Goal: Information Seeking & Learning: Learn about a topic

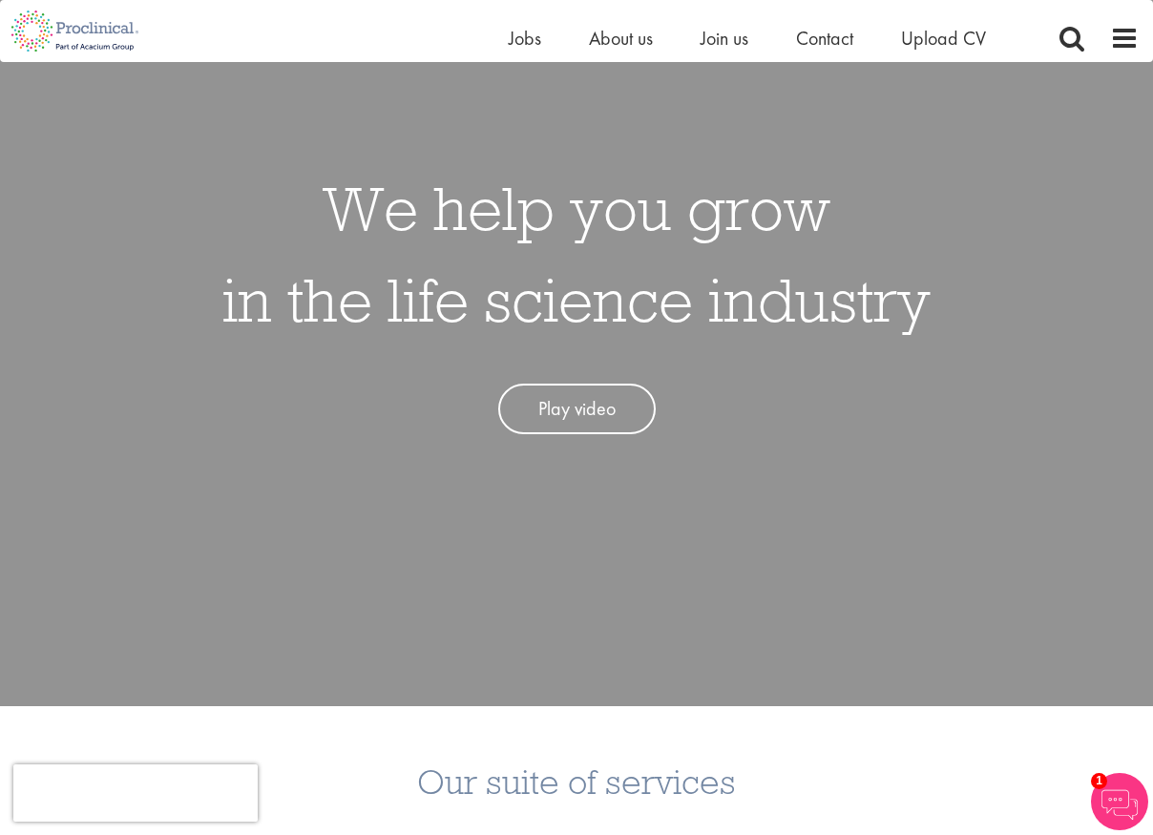
scroll to position [286, 0]
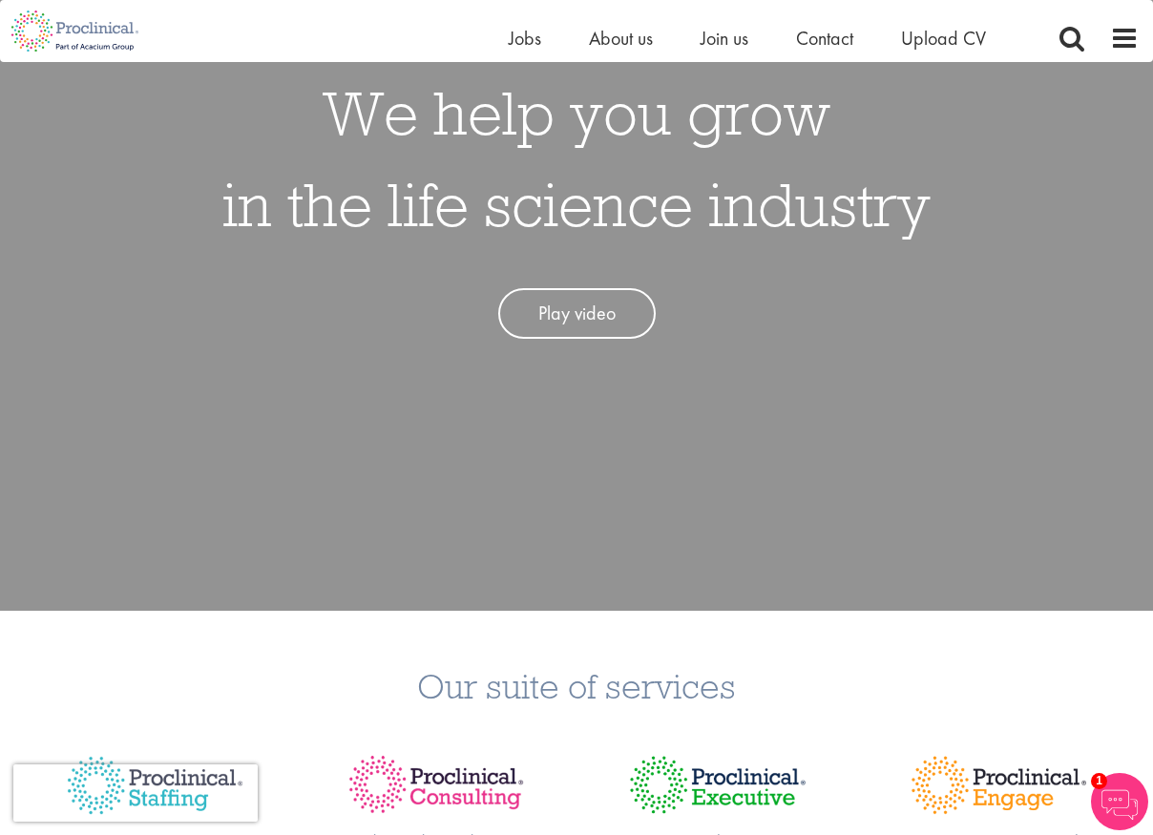
click at [572, 308] on link "Play video" at bounding box center [577, 313] width 158 height 51
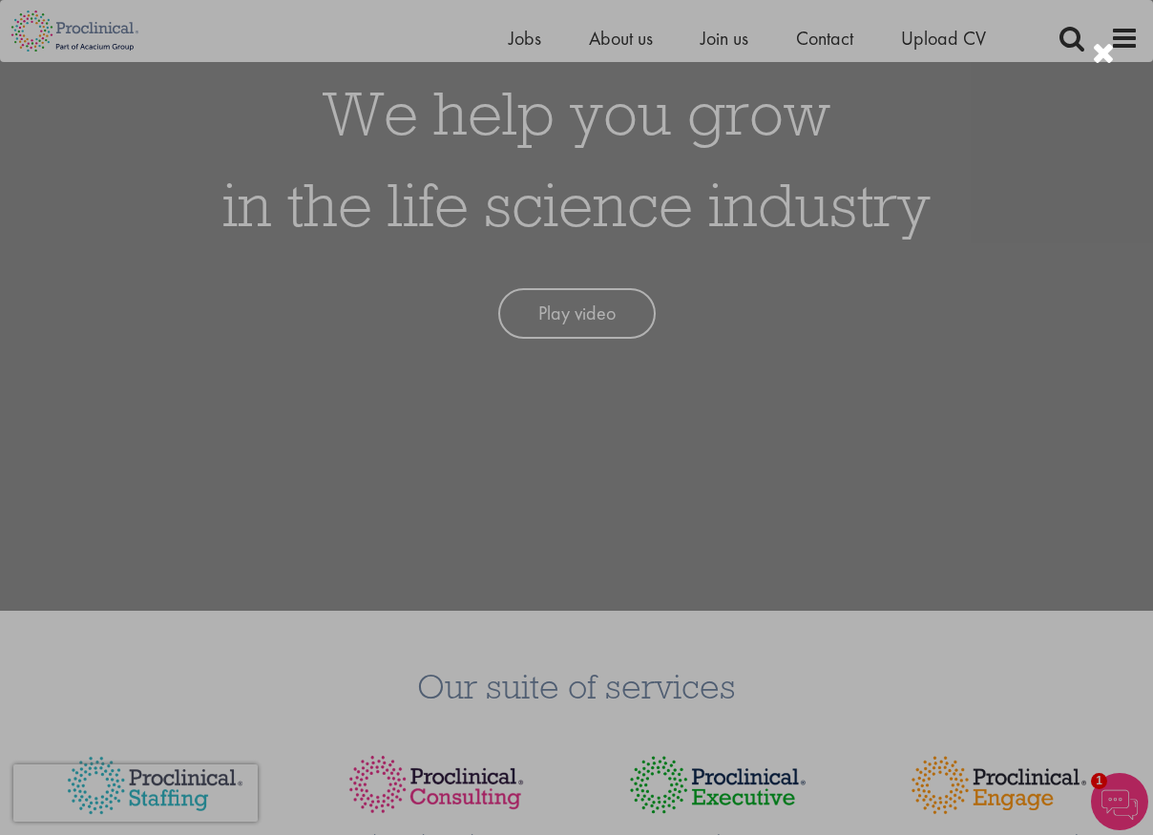
click at [986, 454] on div at bounding box center [576, 417] width 1153 height 835
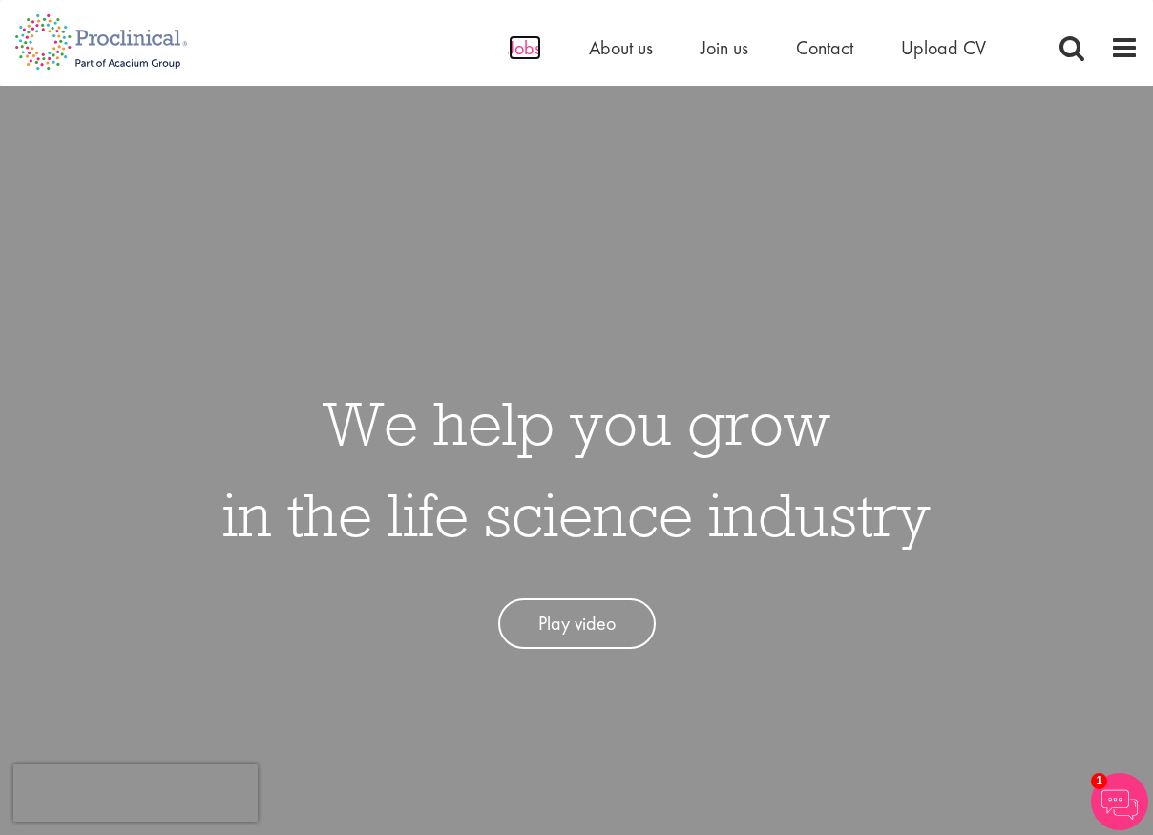
click at [529, 46] on span "Jobs" at bounding box center [525, 47] width 32 height 25
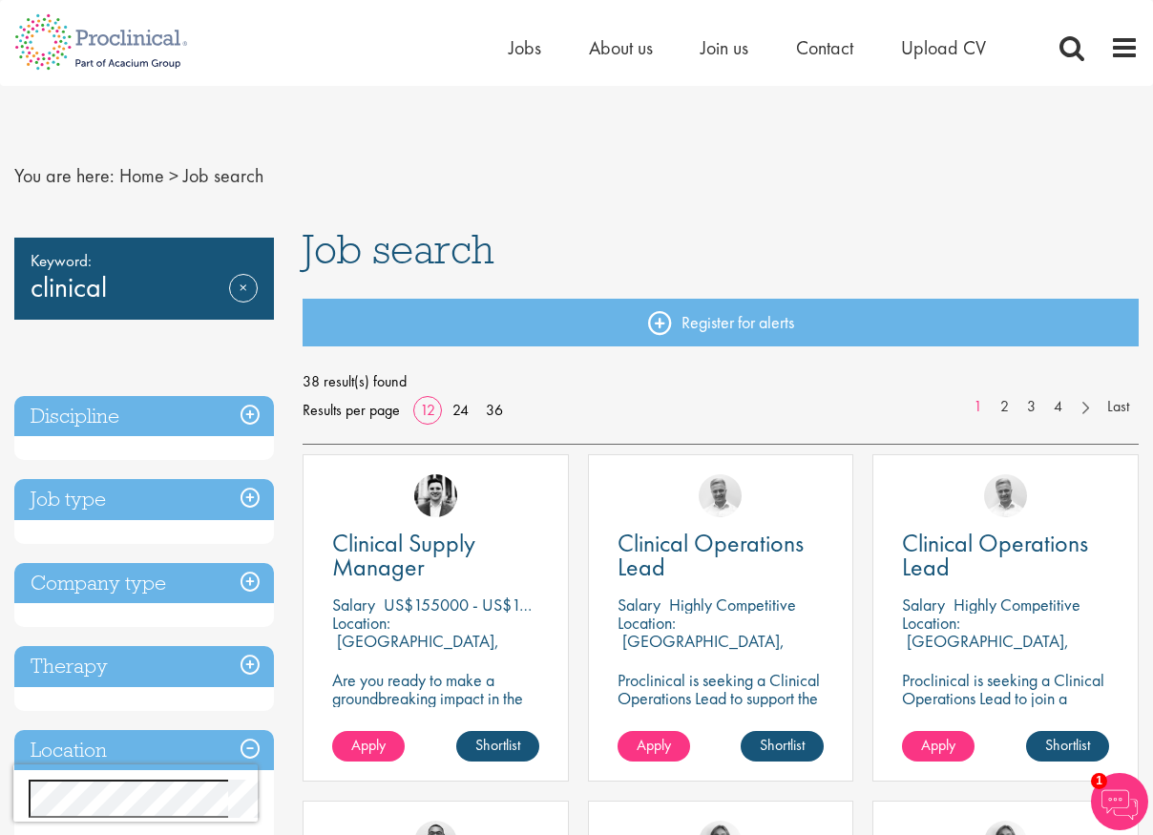
scroll to position [95, 0]
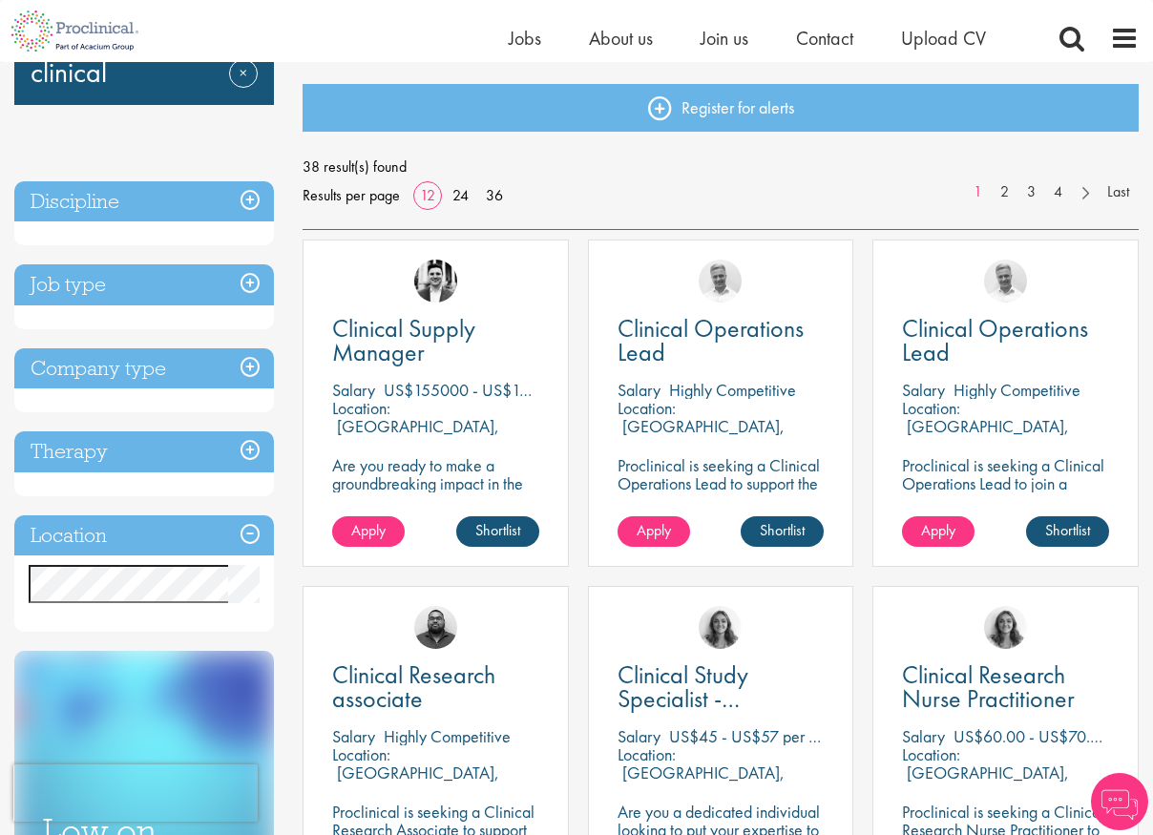
scroll to position [286, 0]
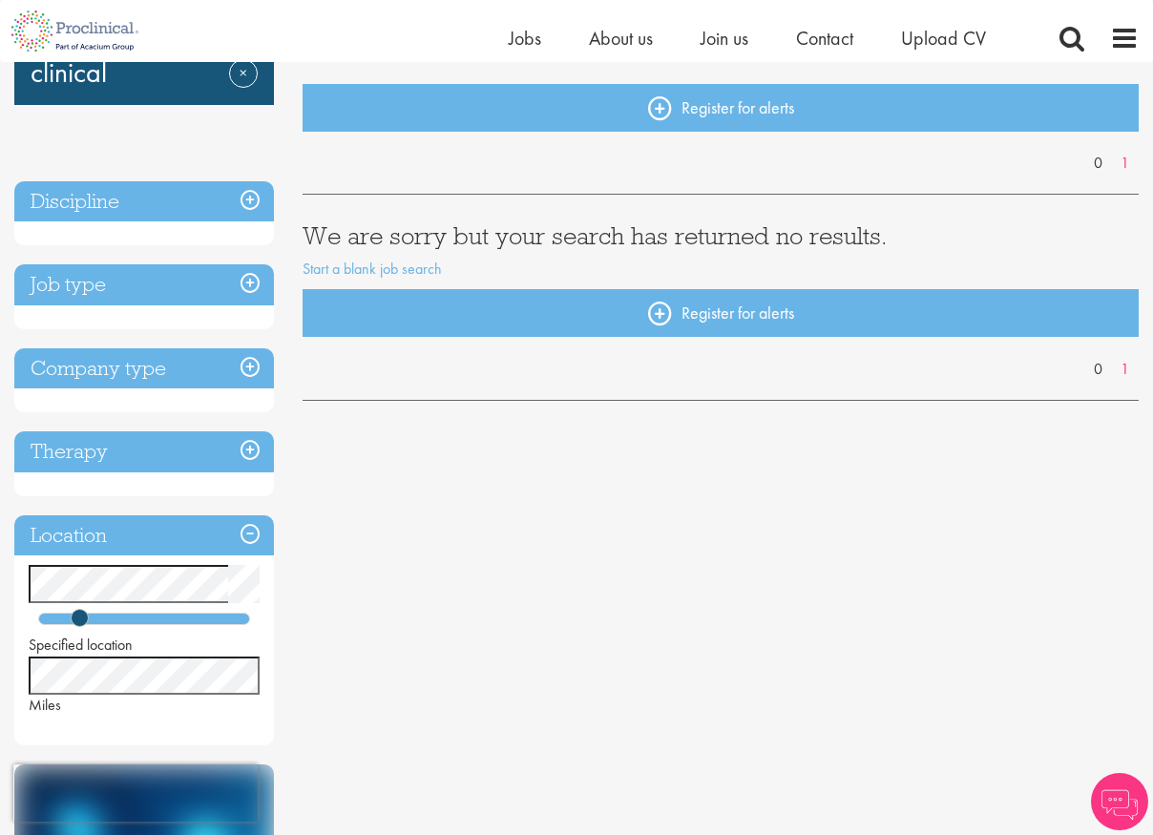
scroll to position [286, 0]
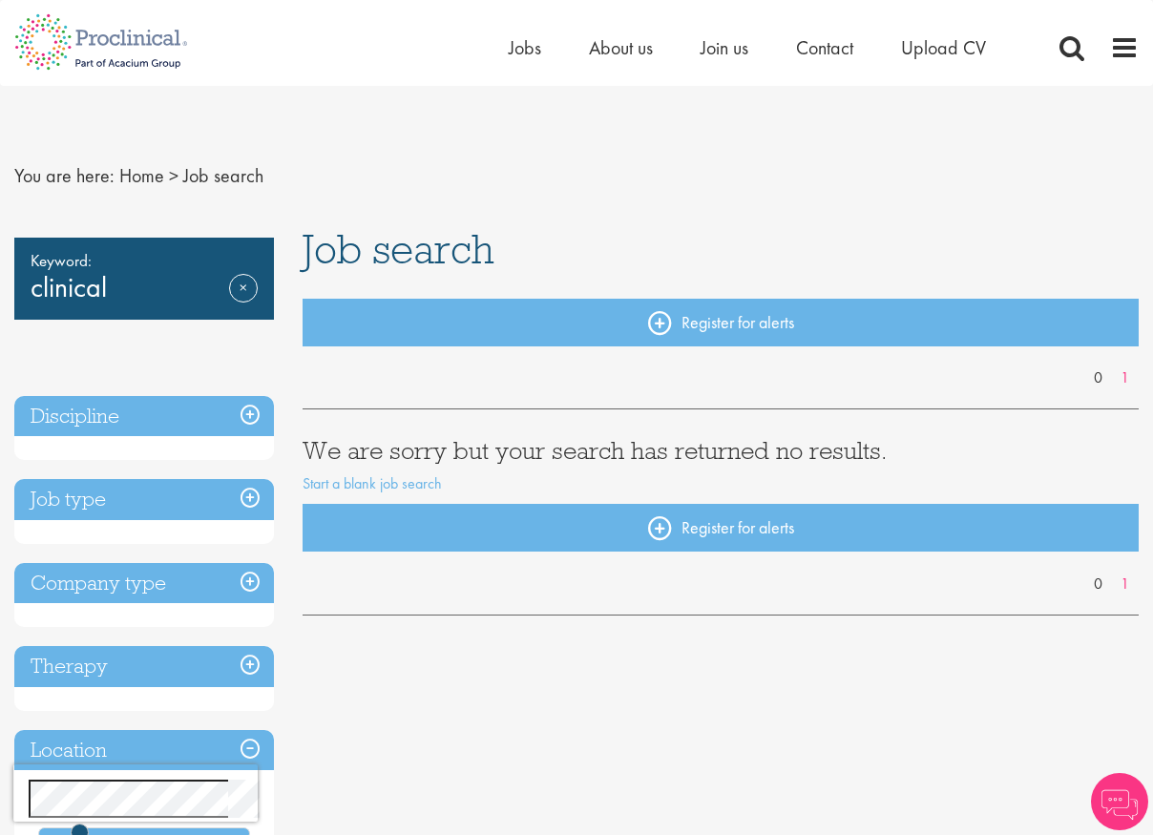
click at [188, 291] on div "Keyword: clinical Remove" at bounding box center [144, 279] width 260 height 82
click at [248, 284] on link "Remove" at bounding box center [243, 301] width 29 height 55
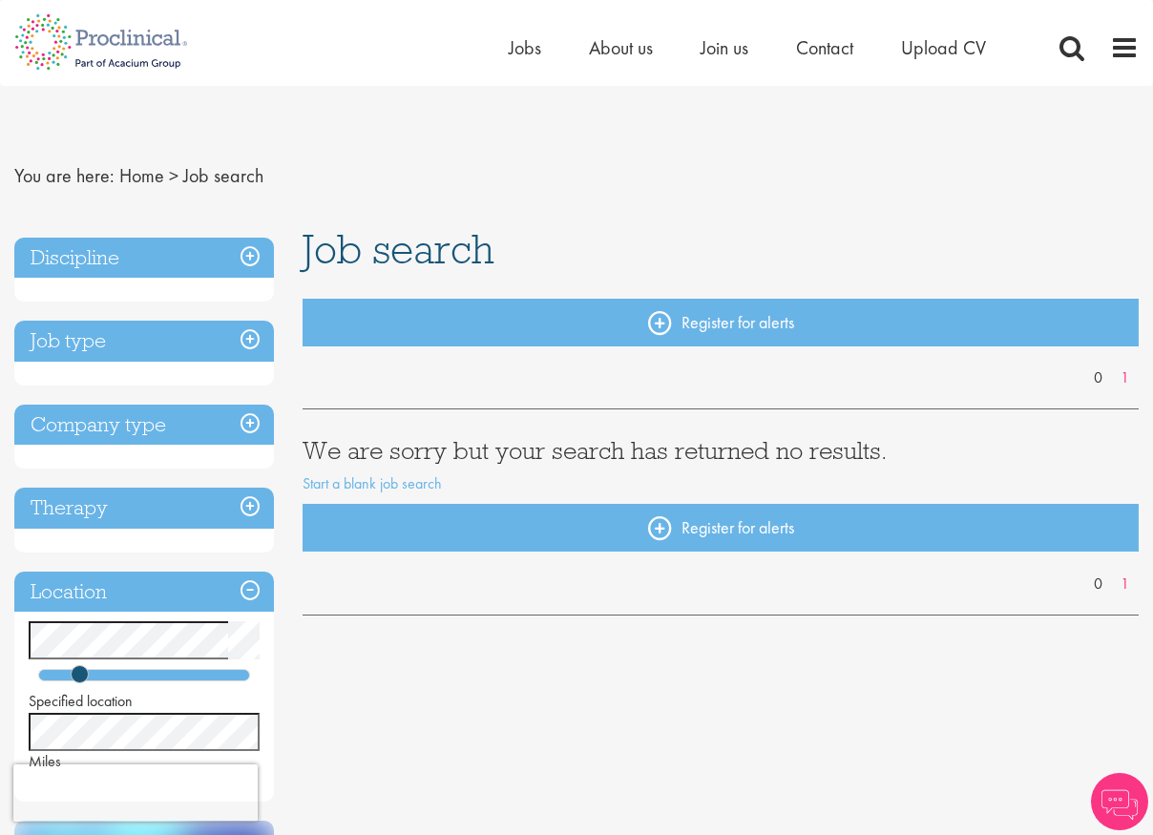
click at [159, 292] on div "Discipline" at bounding box center [144, 270] width 260 height 65
click at [179, 261] on h3 "Discipline" at bounding box center [144, 258] width 260 height 41
click at [527, 49] on span "Jobs" at bounding box center [525, 47] width 32 height 25
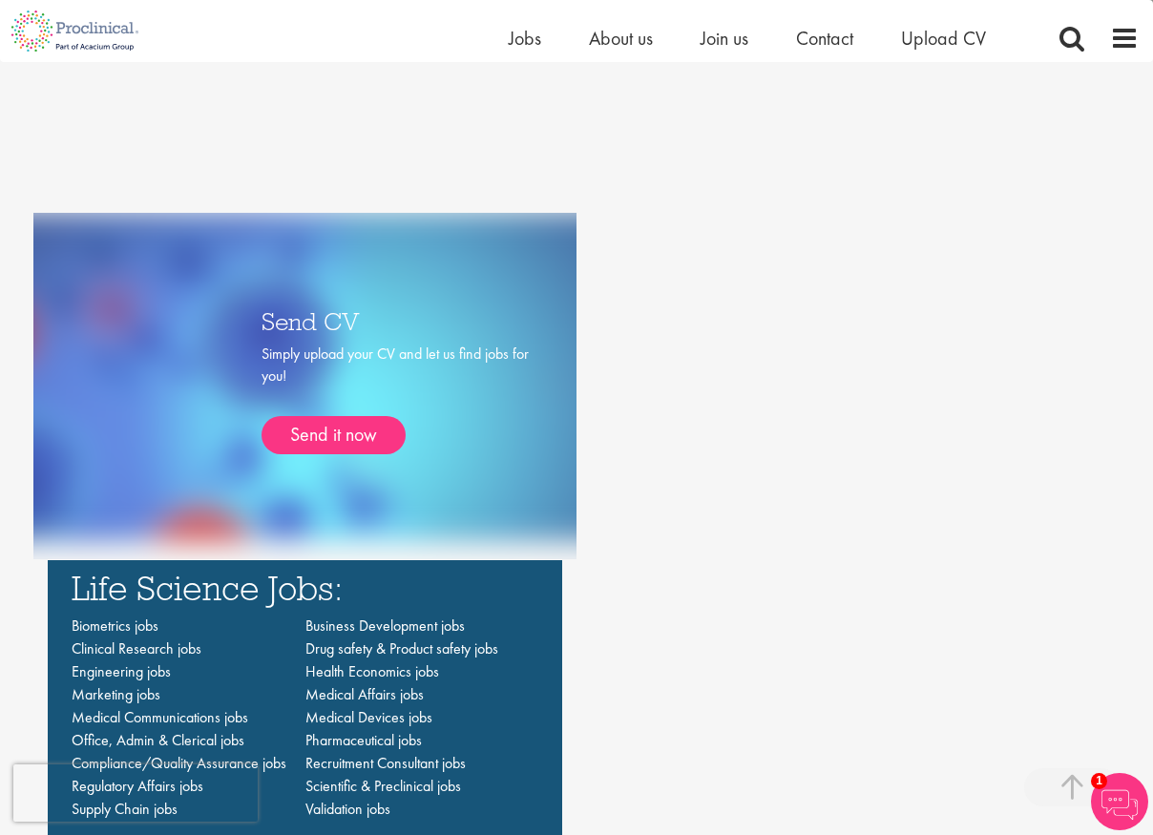
scroll to position [1241, 0]
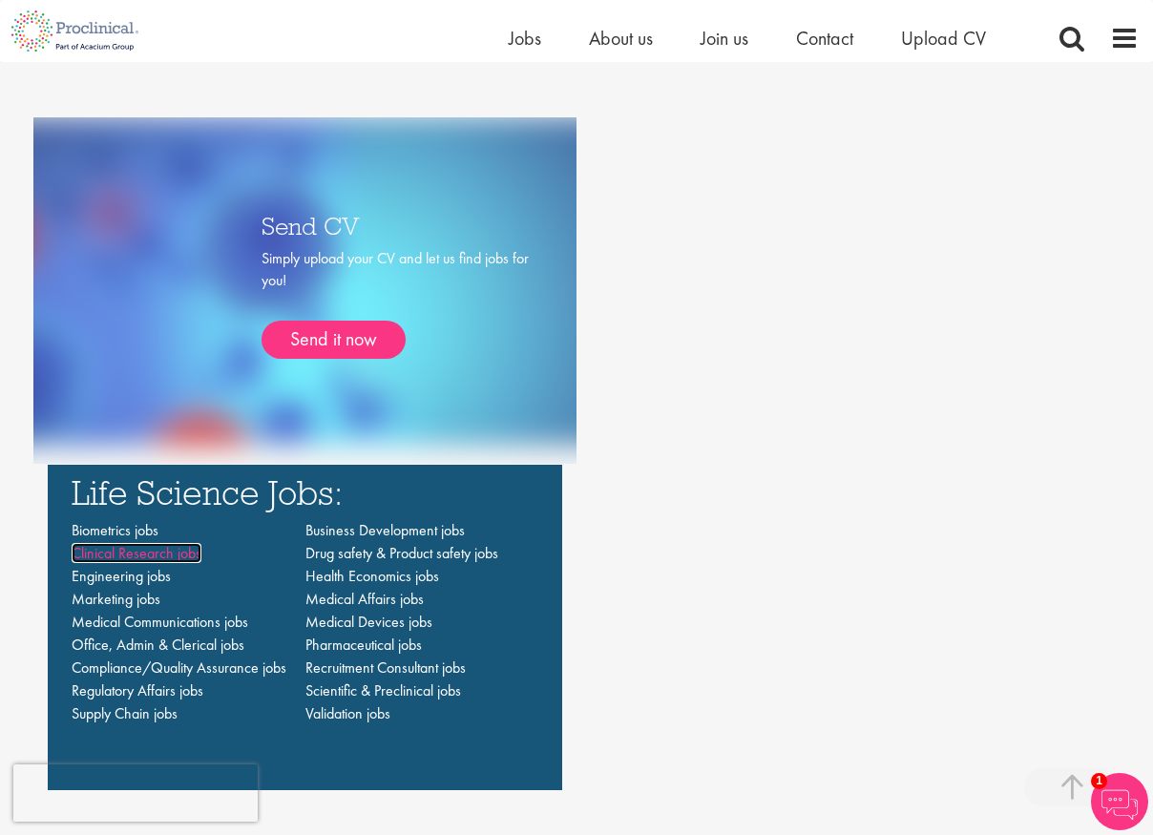
click at [175, 555] on span "Clinical Research jobs" at bounding box center [137, 553] width 130 height 20
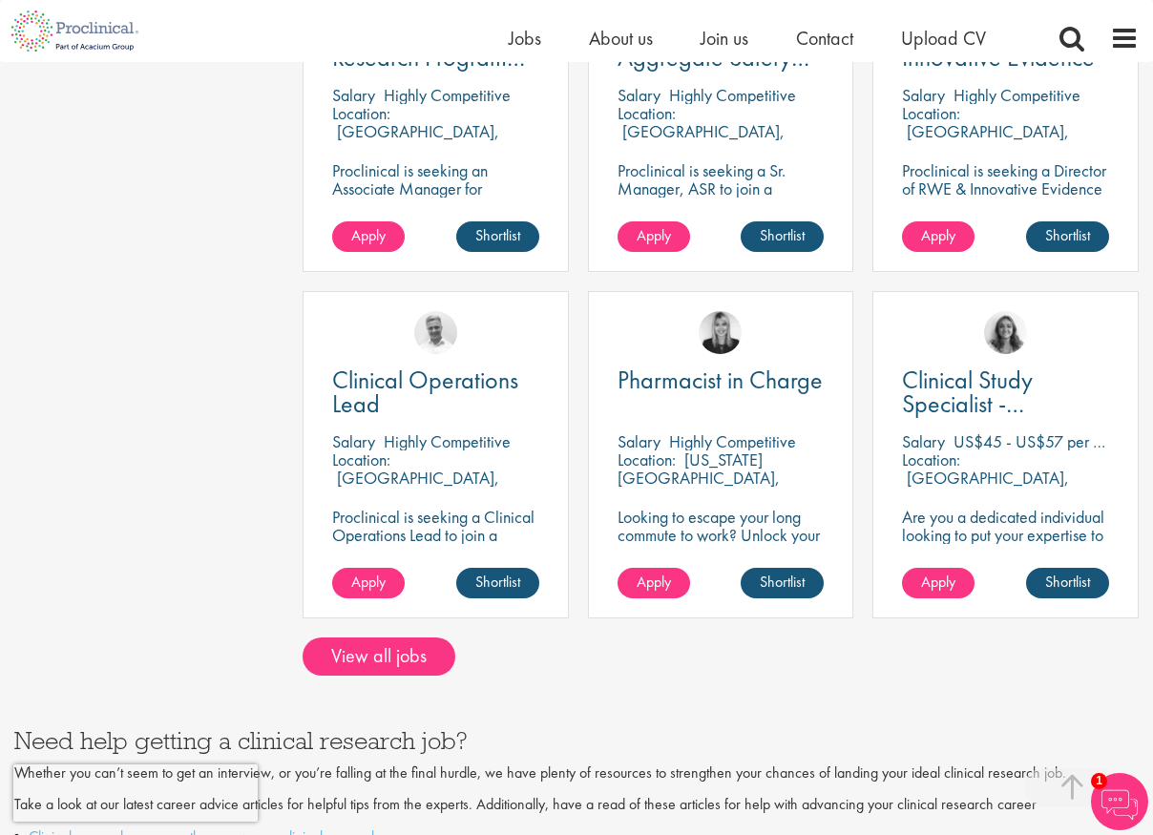
scroll to position [1528, 0]
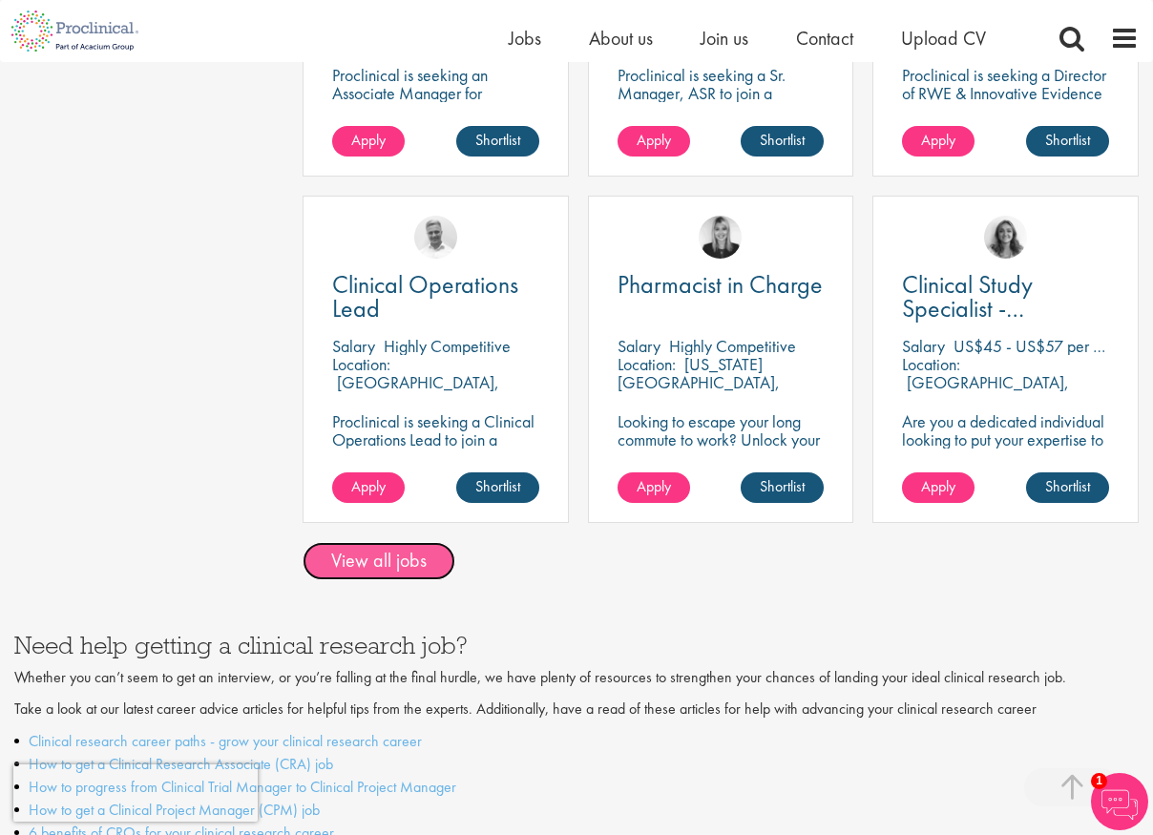
click at [420, 544] on link "View all jobs" at bounding box center [379, 561] width 153 height 38
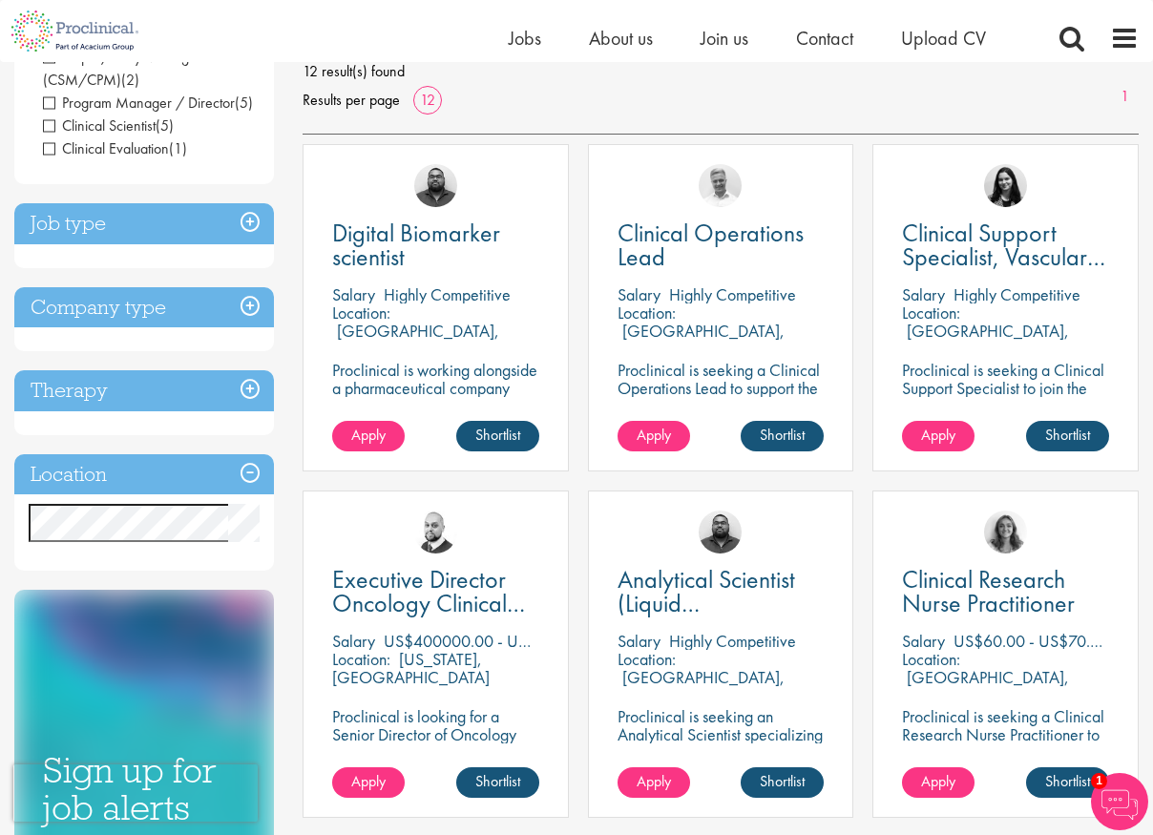
scroll to position [382, 0]
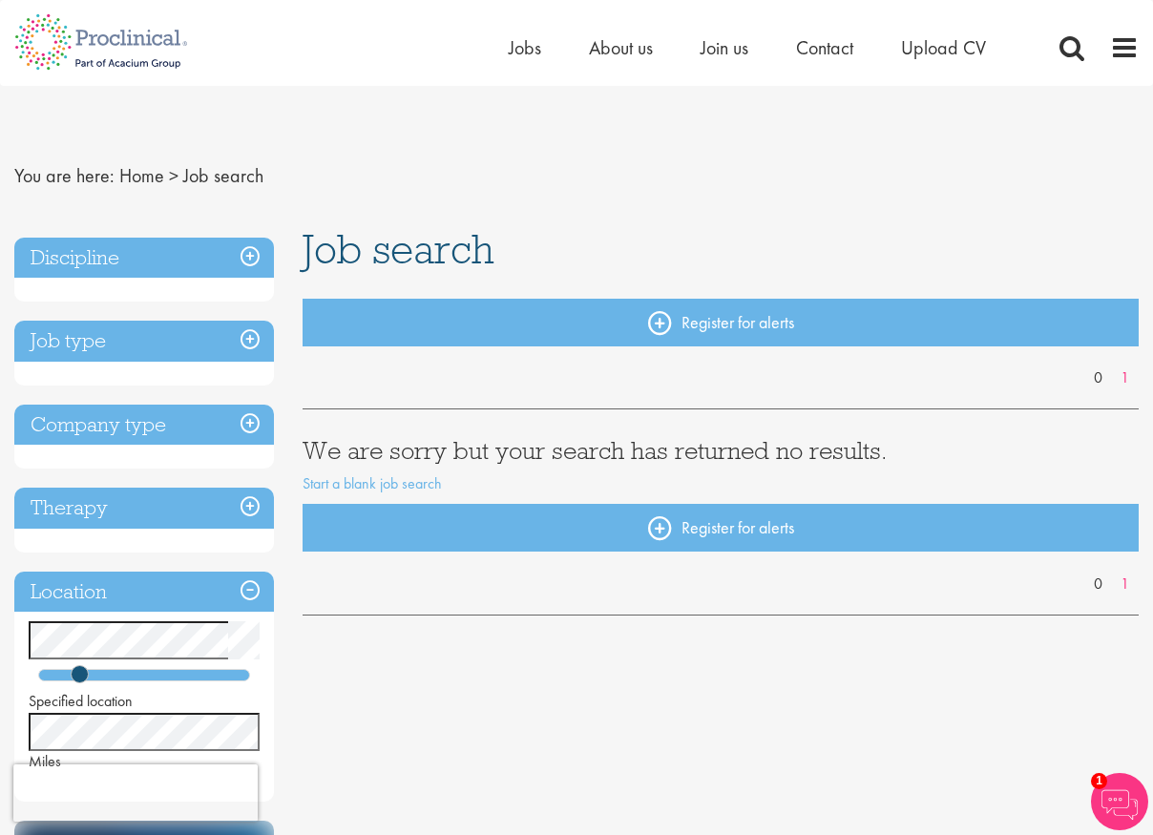
click at [209, 255] on h3 "Discipline" at bounding box center [144, 258] width 260 height 41
click at [940, 56] on span "Upload CV" at bounding box center [943, 47] width 85 height 25
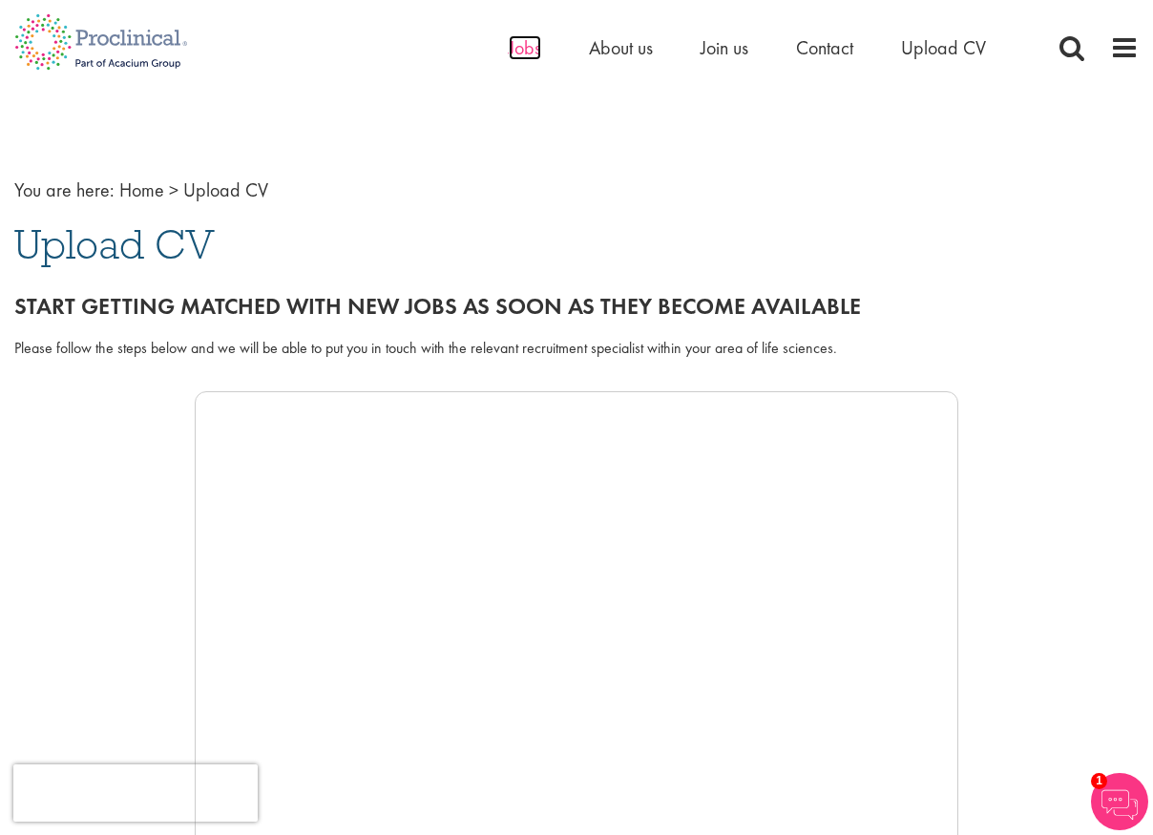
click at [528, 51] on span "Jobs" at bounding box center [525, 47] width 32 height 25
